Goal: Navigation & Orientation: Go to known website

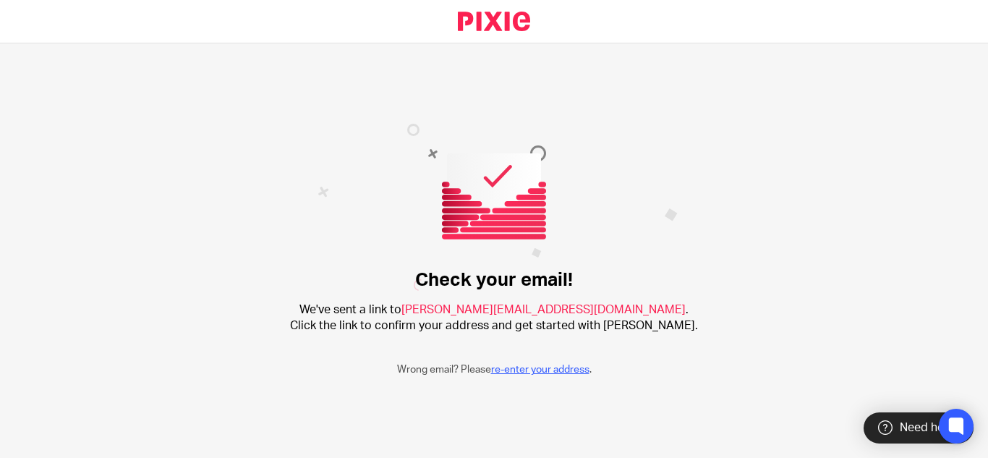
click at [527, 369] on link "re-enter your address" at bounding box center [540, 370] width 98 height 10
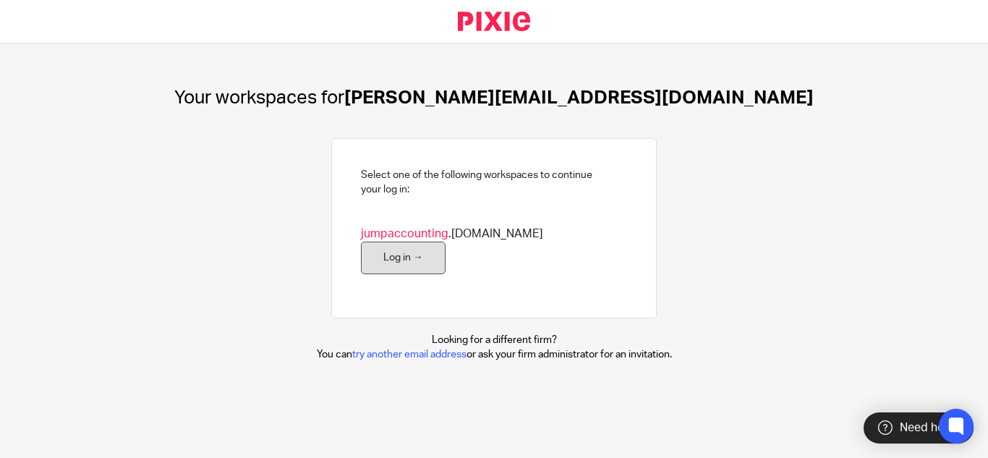
click at [446, 242] on link "Log in →" at bounding box center [403, 258] width 85 height 33
